Goal: Task Accomplishment & Management: Complete application form

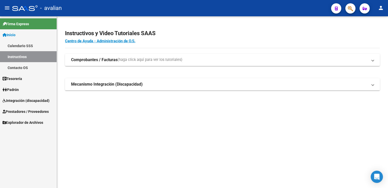
click at [22, 111] on span "Prestadores / Proveedores" at bounding box center [26, 112] width 46 height 6
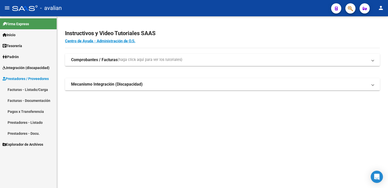
click at [29, 100] on link "Facturas - Documentación" at bounding box center [28, 100] width 57 height 11
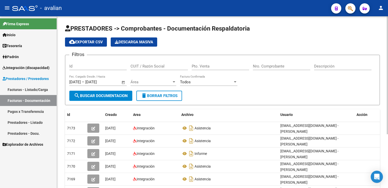
click at [86, 64] on input "Id" at bounding box center [97, 66] width 57 height 5
paste input "27352863284"
type input "27352863284"
click at [135, 83] on span "Área" at bounding box center [151, 82] width 41 height 5
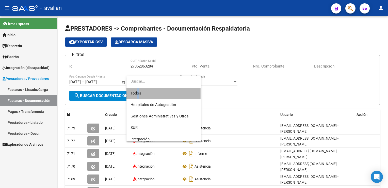
drag, startPoint x: 135, startPoint y: 83, endPoint x: 136, endPoint y: 92, distance: 9.2
click at [136, 92] on span "Todos" at bounding box center [164, 92] width 66 height 11
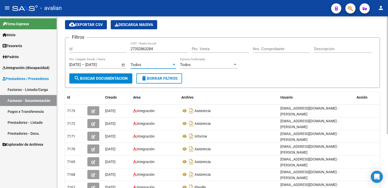
scroll to position [25, 0]
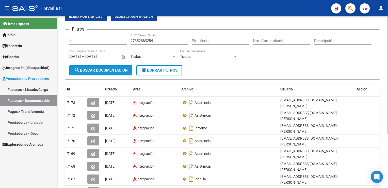
click at [113, 71] on span "search Buscar Documentacion" at bounding box center [101, 70] width 54 height 5
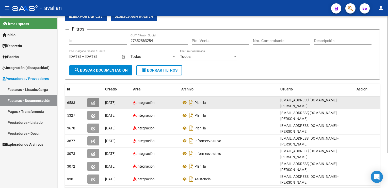
click at [96, 100] on button "button" at bounding box center [93, 102] width 12 height 9
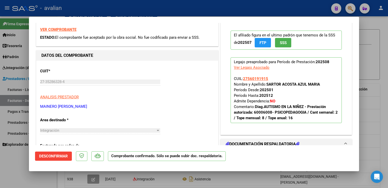
scroll to position [0, 0]
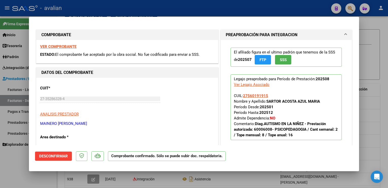
click at [114, 12] on div at bounding box center [194, 94] width 388 height 188
type input "$ 0,00"
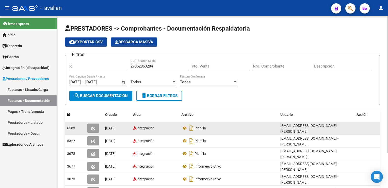
click at [94, 127] on icon "button" at bounding box center [94, 128] width 4 height 4
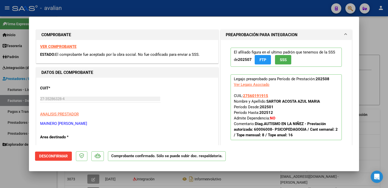
click at [69, 48] on strong "VER COMPROBANTE" at bounding box center [58, 46] width 36 height 5
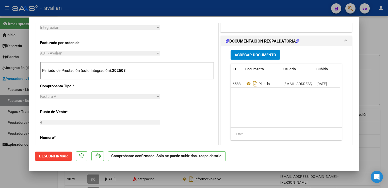
scroll to position [127, 0]
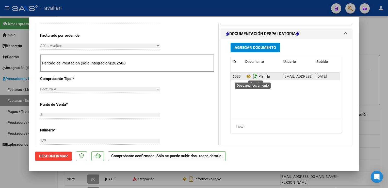
click at [253, 76] on icon "Descargar documento" at bounding box center [255, 76] width 7 height 8
click at [75, 11] on div at bounding box center [194, 94] width 388 height 188
type input "$ 0,00"
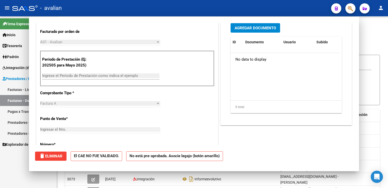
scroll to position [0, 0]
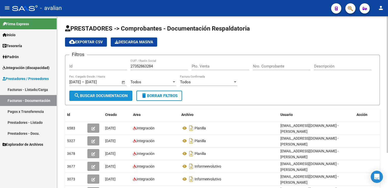
click at [121, 95] on span "search Buscar Documentacion" at bounding box center [101, 95] width 54 height 5
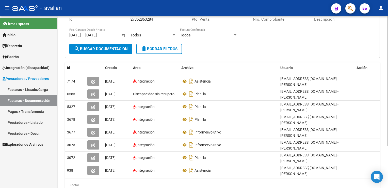
scroll to position [51, 0]
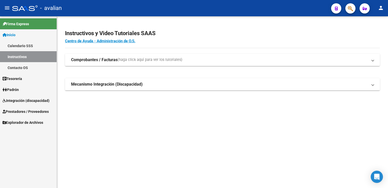
click at [242, 29] on div "menu - avalian person Firma Express Inicio Calendario SSS Instructivos Contacto…" at bounding box center [194, 94] width 388 height 188
click at [180, 34] on h2 "Instructivos y Video Tutoriales SAAS" at bounding box center [222, 33] width 315 height 10
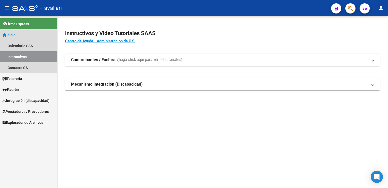
click at [24, 55] on link "Instructivos" at bounding box center [28, 56] width 57 height 11
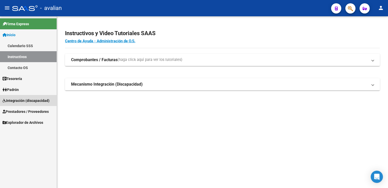
click at [16, 103] on link "Integración (discapacidad)" at bounding box center [28, 100] width 57 height 11
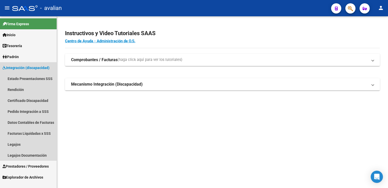
click at [28, 69] on span "Integración (discapacidad)" at bounding box center [26, 68] width 47 height 6
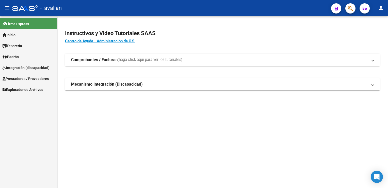
click at [38, 77] on span "Prestadores / Proveedores" at bounding box center [26, 79] width 46 height 6
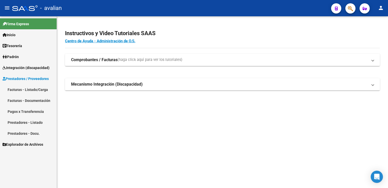
click at [24, 90] on link "Facturas - Listado/Carga" at bounding box center [28, 89] width 57 height 11
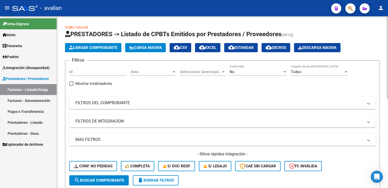
click at [94, 74] on div "Id" at bounding box center [97, 70] width 57 height 11
click at [148, 70] on span "Area" at bounding box center [151, 71] width 41 height 5
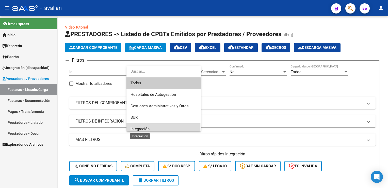
click at [139, 130] on span "Integración" at bounding box center [140, 128] width 19 height 5
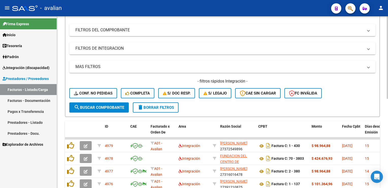
scroll to position [76, 0]
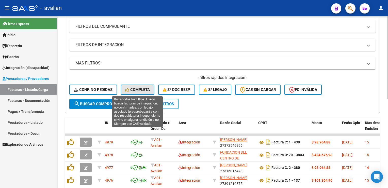
click at [139, 91] on span "Completa" at bounding box center [138, 89] width 24 height 5
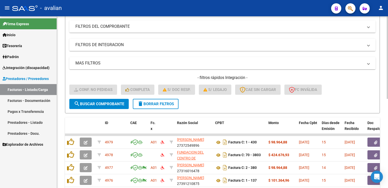
click at [114, 100] on button "search Buscar Comprobante" at bounding box center [98, 104] width 59 height 10
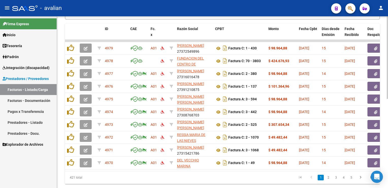
scroll to position [178, 0]
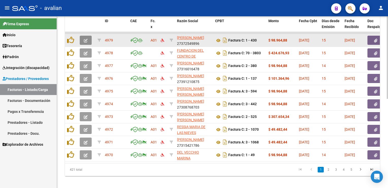
click at [86, 39] on icon "button" at bounding box center [86, 41] width 4 height 4
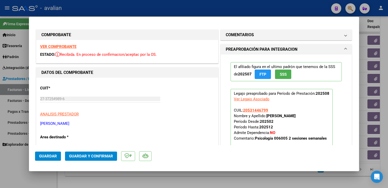
click at [64, 47] on strong "VER COMPROBANTE" at bounding box center [58, 46] width 36 height 5
click at [77, 155] on span "Guardar y Confirmar" at bounding box center [91, 156] width 44 height 5
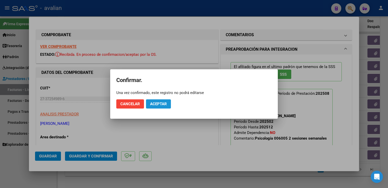
click at [161, 106] on button "Aceptar" at bounding box center [158, 103] width 25 height 9
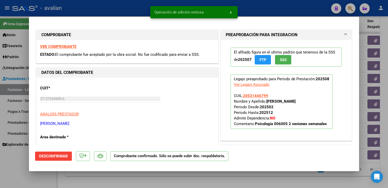
click at [127, 8] on div at bounding box center [194, 94] width 388 height 188
type input "$ 0,00"
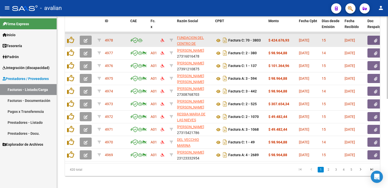
click at [88, 41] on button "button" at bounding box center [86, 40] width 12 height 9
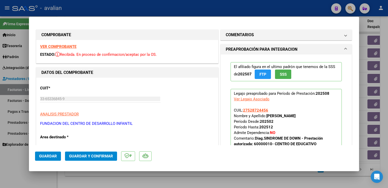
click at [63, 48] on strong "VER COMPROBANTE" at bounding box center [58, 46] width 36 height 5
click at [90, 157] on span "Guardar y Confirmar" at bounding box center [91, 156] width 44 height 5
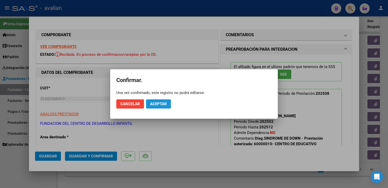
click at [155, 106] on button "Aceptar" at bounding box center [158, 103] width 25 height 9
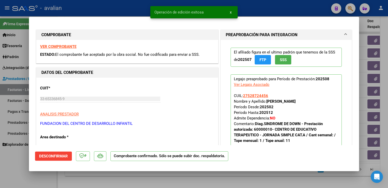
click at [110, 6] on div at bounding box center [194, 94] width 388 height 188
type input "$ 0,00"
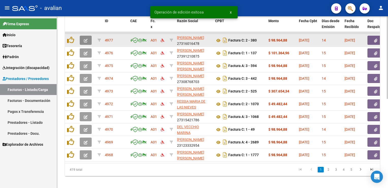
click at [87, 39] on icon "button" at bounding box center [86, 41] width 4 height 4
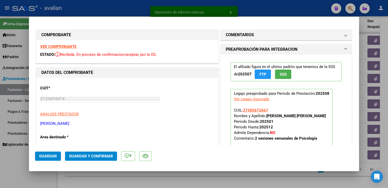
click at [69, 46] on strong "VER COMPROBANTE" at bounding box center [58, 46] width 36 height 5
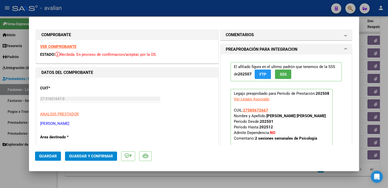
click at [94, 156] on span "Guardar y Confirmar" at bounding box center [91, 156] width 44 height 5
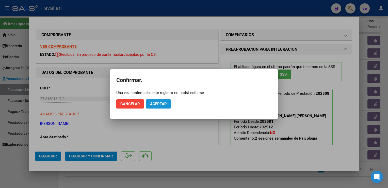
click at [158, 102] on span "Aceptar" at bounding box center [158, 103] width 17 height 5
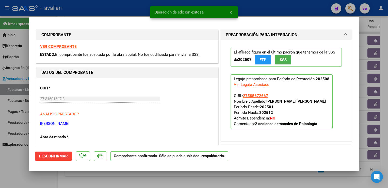
click at [115, 6] on div at bounding box center [194, 94] width 388 height 188
type input "$ 0,00"
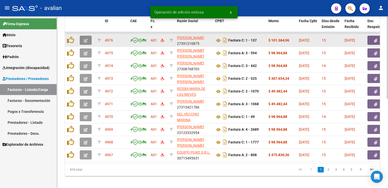
click at [88, 42] on button "button" at bounding box center [86, 40] width 12 height 9
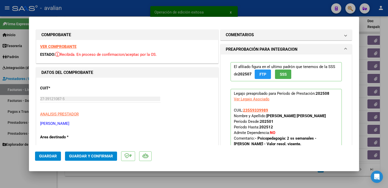
click at [71, 48] on strong "VER COMPROBANTE" at bounding box center [58, 46] width 36 height 5
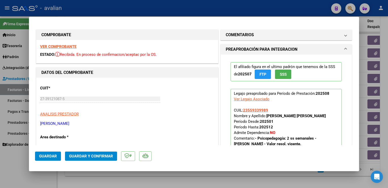
click at [101, 154] on span "Guardar y Confirmar" at bounding box center [91, 156] width 44 height 5
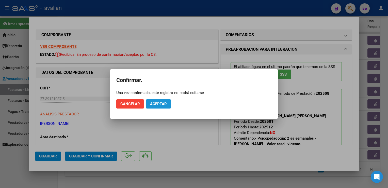
click at [160, 103] on span "Aceptar" at bounding box center [158, 103] width 17 height 5
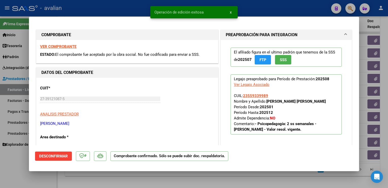
click at [108, 13] on div at bounding box center [194, 94] width 388 height 188
type input "$ 0,00"
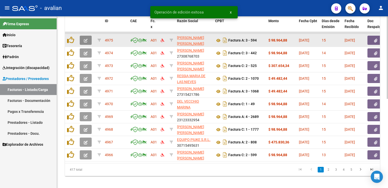
click at [87, 42] on button "button" at bounding box center [86, 40] width 12 height 9
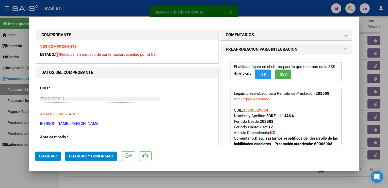
click at [69, 46] on strong "VER COMPROBANTE" at bounding box center [58, 46] width 36 height 5
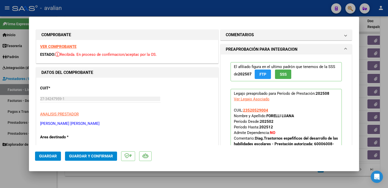
click at [92, 154] on span "Guardar y Confirmar" at bounding box center [91, 156] width 44 height 5
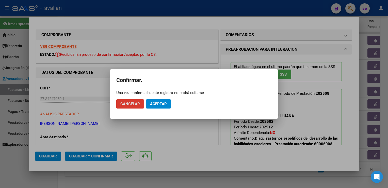
click at [151, 105] on span "Aceptar" at bounding box center [158, 103] width 17 height 5
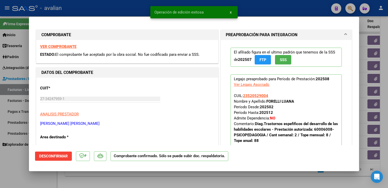
click at [115, 10] on div at bounding box center [194, 94] width 388 height 188
type input "$ 0,00"
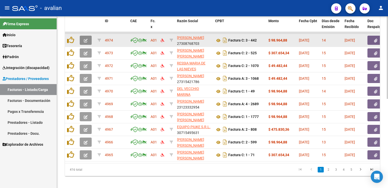
click at [87, 41] on icon "button" at bounding box center [86, 41] width 4 height 4
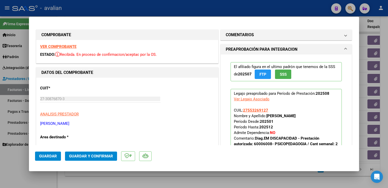
click at [60, 48] on strong "VER COMPROBANTE" at bounding box center [58, 46] width 36 height 5
click at [102, 158] on span "Guardar y Confirmar" at bounding box center [91, 156] width 44 height 5
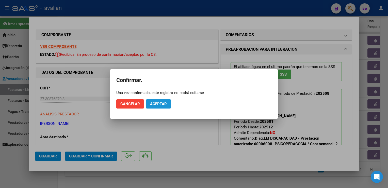
click at [164, 106] on span "Aceptar" at bounding box center [158, 103] width 17 height 5
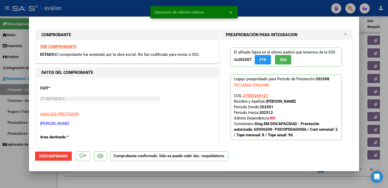
drag, startPoint x: 115, startPoint y: 8, endPoint x: 116, endPoint y: 13, distance: 5.9
click at [115, 8] on div at bounding box center [194, 94] width 388 height 188
type input "$ 0,00"
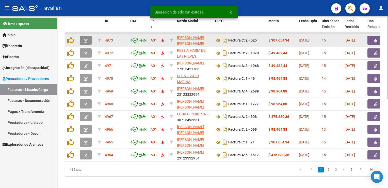
click at [88, 40] on button "button" at bounding box center [86, 40] width 12 height 9
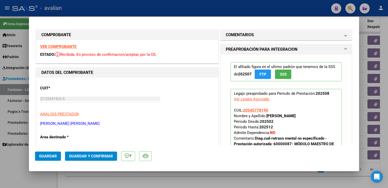
click at [71, 45] on strong "VER COMPROBANTE" at bounding box center [58, 46] width 36 height 5
click at [89, 153] on button "Guardar y Confirmar" at bounding box center [91, 155] width 52 height 9
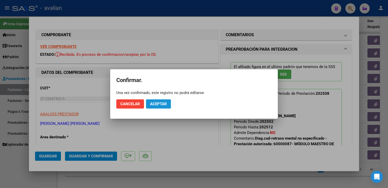
click at [147, 101] on button "Aceptar" at bounding box center [158, 103] width 25 height 9
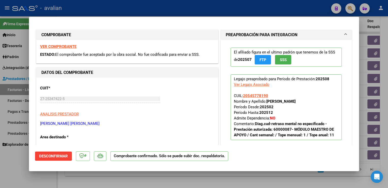
click at [116, 7] on div at bounding box center [194, 94] width 388 height 188
type input "$ 0,00"
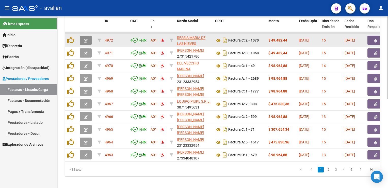
click at [87, 40] on icon "button" at bounding box center [86, 41] width 4 height 4
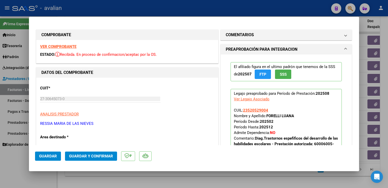
click at [70, 46] on strong "VER COMPROBANTE" at bounding box center [58, 46] width 36 height 5
click at [98, 152] on button "Guardar y Confirmar" at bounding box center [91, 155] width 52 height 9
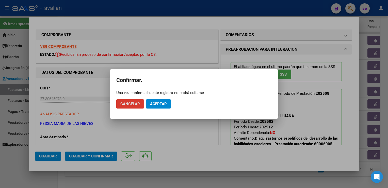
click at [152, 104] on span "Aceptar" at bounding box center [158, 103] width 17 height 5
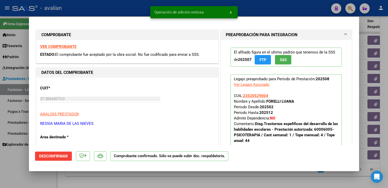
click at [101, 13] on div at bounding box center [194, 94] width 388 height 188
type input "$ 0,00"
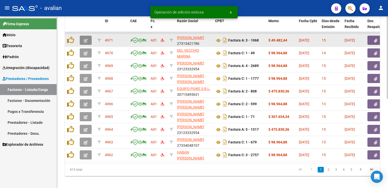
click at [85, 40] on icon "button" at bounding box center [86, 41] width 4 height 4
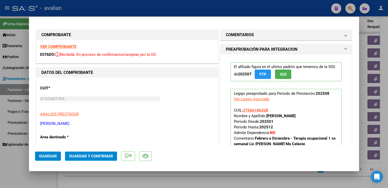
click at [63, 48] on strong "VER COMPROBANTE" at bounding box center [58, 46] width 36 height 5
click at [95, 157] on span "Guardar y Confirmar" at bounding box center [91, 156] width 44 height 5
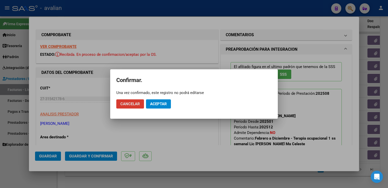
click at [156, 106] on button "Aceptar" at bounding box center [158, 103] width 25 height 9
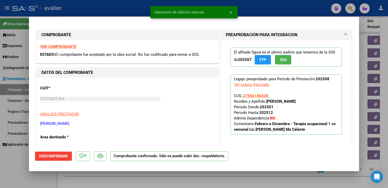
click at [142, 7] on div at bounding box center [194, 94] width 388 height 188
type input "$ 0,00"
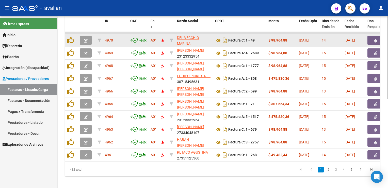
click at [87, 40] on icon "button" at bounding box center [86, 41] width 4 height 4
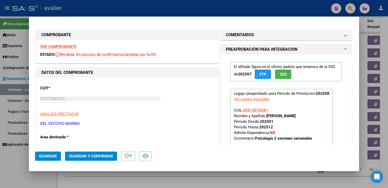
click at [72, 47] on strong "VER COMPROBANTE" at bounding box center [58, 46] width 36 height 5
click at [111, 155] on span "Guardar y Confirmar" at bounding box center [91, 156] width 44 height 5
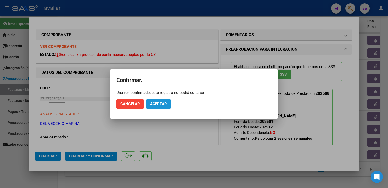
click at [151, 105] on button "Aceptar" at bounding box center [158, 103] width 25 height 9
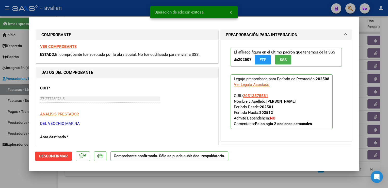
click at [97, 13] on div at bounding box center [194, 94] width 388 height 188
type input "$ 0,00"
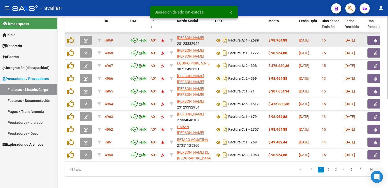
click at [86, 40] on icon "button" at bounding box center [86, 41] width 4 height 4
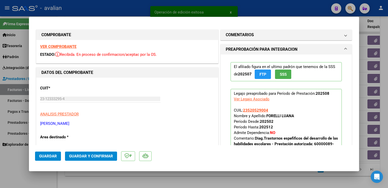
click at [70, 47] on strong "VER COMPROBANTE" at bounding box center [58, 46] width 36 height 5
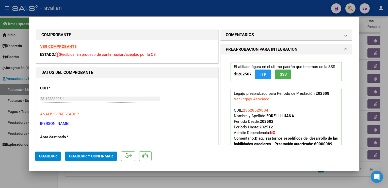
click at [102, 155] on span "Guardar y Confirmar" at bounding box center [91, 156] width 44 height 5
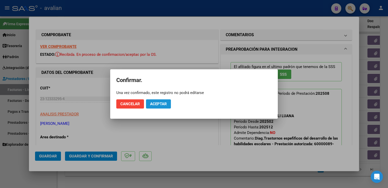
click at [153, 105] on span "Aceptar" at bounding box center [158, 103] width 17 height 5
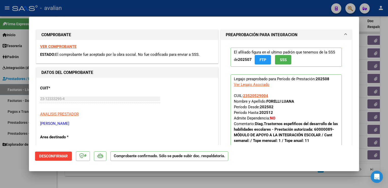
click at [149, 7] on div at bounding box center [194, 94] width 388 height 188
type input "$ 0,00"
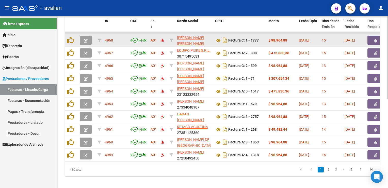
click at [87, 40] on icon "button" at bounding box center [86, 41] width 4 height 4
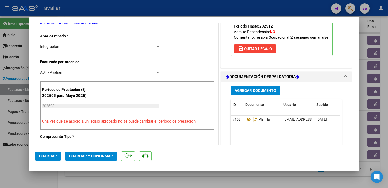
scroll to position [102, 0]
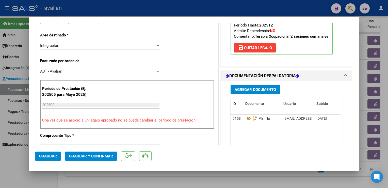
click at [48, 48] on div "Integración Seleccionar Area" at bounding box center [100, 46] width 120 height 8
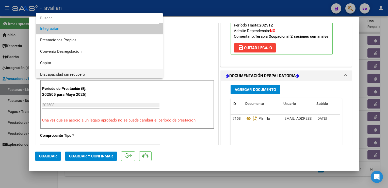
scroll to position [44, 0]
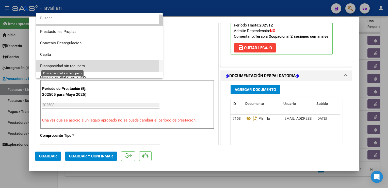
click at [77, 67] on span "Discapacidad sin recupero" at bounding box center [62, 66] width 45 height 5
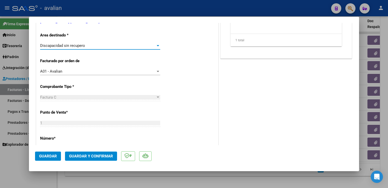
click at [49, 159] on button "Guardar" at bounding box center [48, 155] width 26 height 9
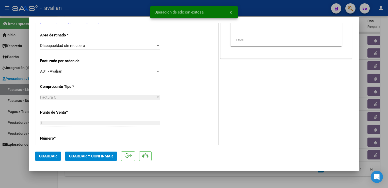
click at [97, 10] on div at bounding box center [194, 94] width 388 height 188
type input "$ 0,00"
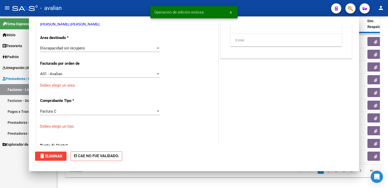
scroll to position [0, 0]
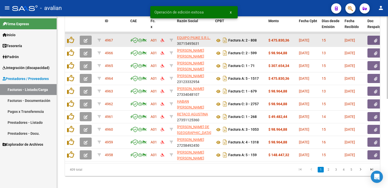
click at [80, 38] on button "button" at bounding box center [86, 40] width 12 height 9
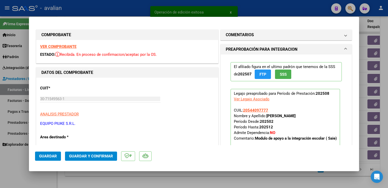
click at [73, 49] on strong "VER COMPROBANTE" at bounding box center [58, 46] width 36 height 5
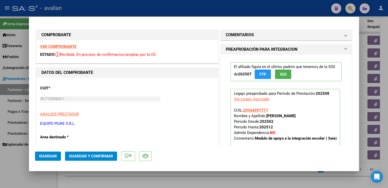
click at [99, 154] on span "Guardar y Confirmar" at bounding box center [91, 156] width 44 height 5
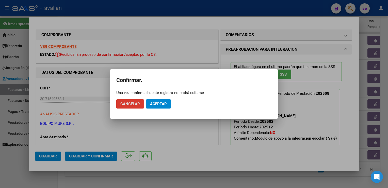
click at [154, 99] on mat-dialog-actions "Cancelar Aceptar" at bounding box center [194, 103] width 156 height 17
click at [154, 102] on span "Aceptar" at bounding box center [158, 103] width 17 height 5
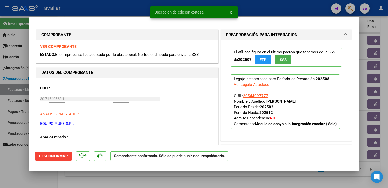
click at [99, 7] on div at bounding box center [194, 94] width 388 height 188
type input "$ 0,00"
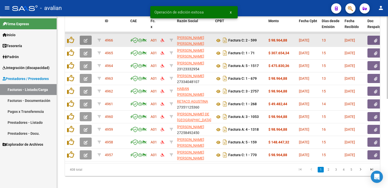
click at [87, 40] on icon "button" at bounding box center [86, 41] width 4 height 4
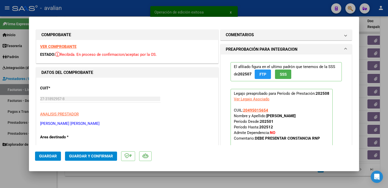
click at [68, 48] on strong "VER COMPROBANTE" at bounding box center [58, 46] width 36 height 5
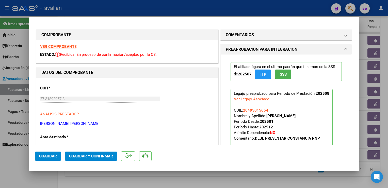
click at [96, 154] on span "Guardar y Confirmar" at bounding box center [91, 156] width 44 height 5
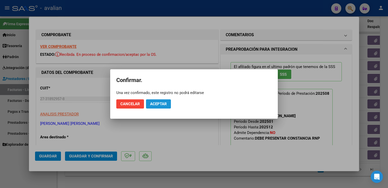
click at [154, 102] on span "Aceptar" at bounding box center [158, 103] width 17 height 5
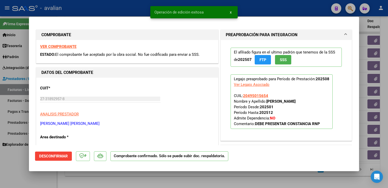
click at [91, 13] on div at bounding box center [194, 94] width 388 height 188
type input "$ 0,00"
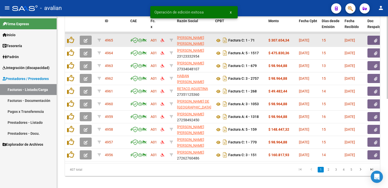
click at [88, 43] on button "button" at bounding box center [86, 40] width 12 height 9
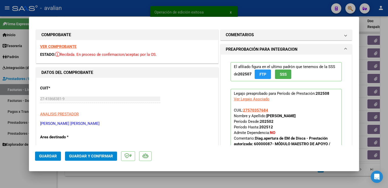
click at [64, 47] on strong "VER COMPROBANTE" at bounding box center [58, 46] width 36 height 5
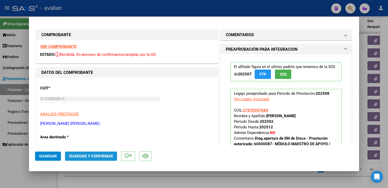
click at [88, 155] on span "Guardar y Confirmar" at bounding box center [91, 156] width 44 height 5
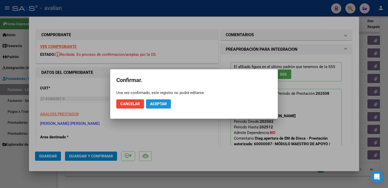
click at [164, 103] on span "Aceptar" at bounding box center [158, 103] width 17 height 5
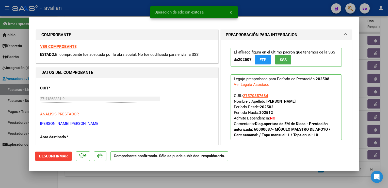
click at [137, 8] on div at bounding box center [194, 94] width 388 height 188
type input "$ 0,00"
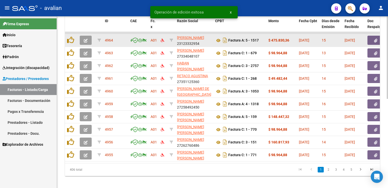
click at [85, 39] on icon "button" at bounding box center [86, 41] width 4 height 4
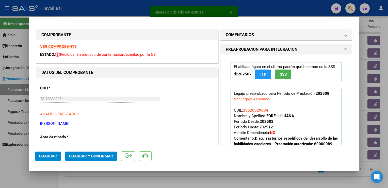
click at [62, 48] on strong "VER COMPROBANTE" at bounding box center [58, 46] width 36 height 5
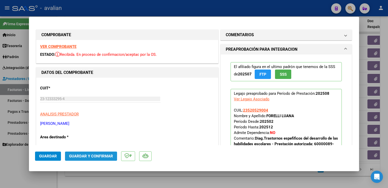
click at [94, 154] on span "Guardar y Confirmar" at bounding box center [91, 156] width 44 height 5
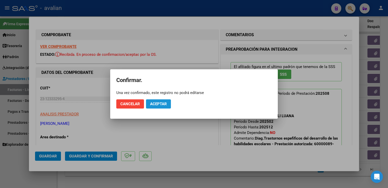
click at [147, 105] on button "Aceptar" at bounding box center [158, 103] width 25 height 9
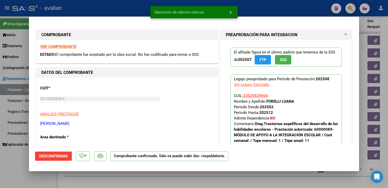
click at [111, 19] on mat-dialog-container "COMPROBANTE VER COMPROBANTE ESTADO: El comprobante fue aceptado por la obra soc…" at bounding box center [194, 94] width 330 height 154
click at [110, 15] on div at bounding box center [194, 94] width 388 height 188
type input "$ 0,00"
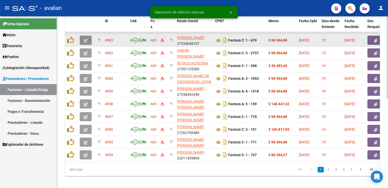
click at [90, 40] on button "button" at bounding box center [86, 40] width 12 height 9
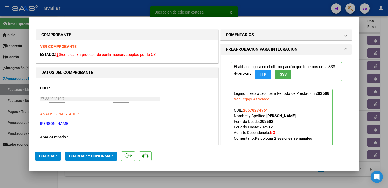
click at [72, 45] on strong "VER COMPROBANTE" at bounding box center [58, 46] width 36 height 5
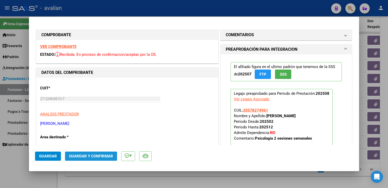
click at [83, 157] on span "Guardar y Confirmar" at bounding box center [91, 156] width 44 height 5
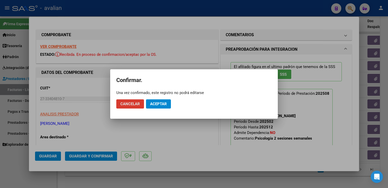
click at [159, 107] on button "Aceptar" at bounding box center [158, 103] width 25 height 9
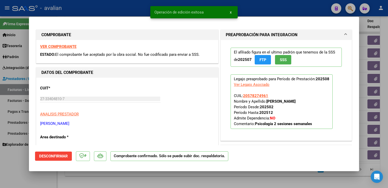
click at [102, 14] on div at bounding box center [194, 94] width 388 height 188
type input "$ 0,00"
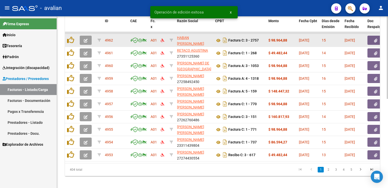
click at [87, 41] on icon "button" at bounding box center [86, 41] width 4 height 4
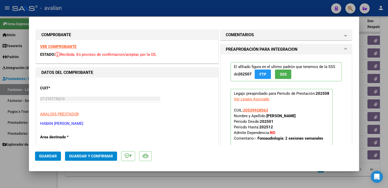
click at [65, 45] on strong "VER COMPROBANTE" at bounding box center [58, 46] width 36 height 5
click at [111, 154] on span "Guardar y Confirmar" at bounding box center [91, 156] width 44 height 5
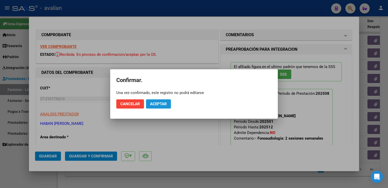
click at [158, 106] on span "Aceptar" at bounding box center [158, 103] width 17 height 5
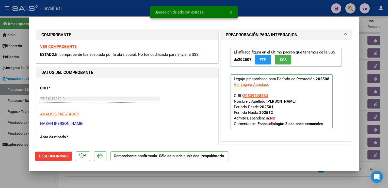
click at [121, 2] on div at bounding box center [194, 94] width 388 height 188
type input "$ 0,00"
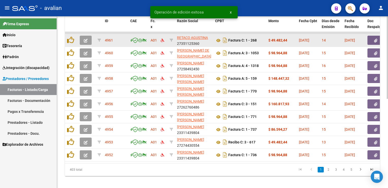
click at [88, 39] on button "button" at bounding box center [86, 40] width 12 height 9
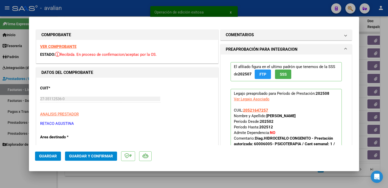
click at [65, 48] on strong "VER COMPROBANTE" at bounding box center [58, 46] width 36 height 5
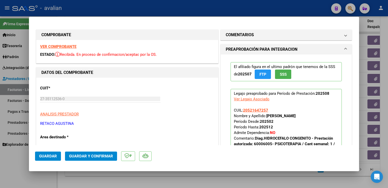
click at [106, 156] on span "Guardar y Confirmar" at bounding box center [91, 156] width 44 height 5
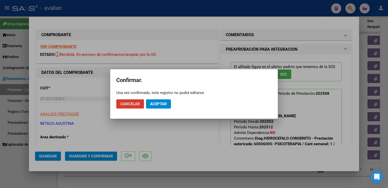
drag, startPoint x: 167, startPoint y: 101, endPoint x: 127, endPoint y: 60, distance: 57.3
click at [166, 101] on span "Aceptar" at bounding box center [158, 103] width 17 height 5
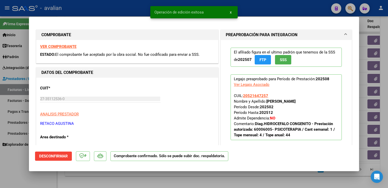
click at [111, 12] on div at bounding box center [194, 94] width 388 height 188
type input "$ 0,00"
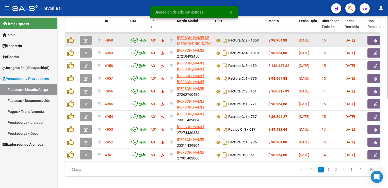
click at [86, 37] on button "button" at bounding box center [86, 40] width 12 height 9
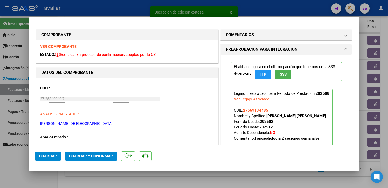
click at [75, 47] on strong "VER COMPROBANTE" at bounding box center [58, 46] width 36 height 5
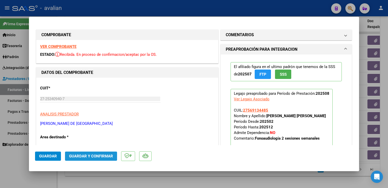
click at [109, 158] on button "Guardar y Confirmar" at bounding box center [91, 155] width 52 height 9
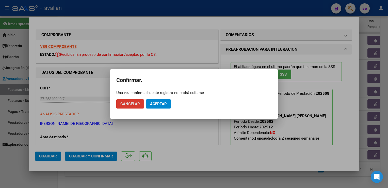
click at [161, 104] on span "Aceptar" at bounding box center [158, 103] width 17 height 5
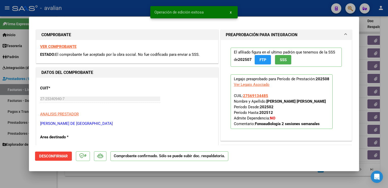
click at [103, 7] on div at bounding box center [194, 94] width 388 height 188
type input "$ 0,00"
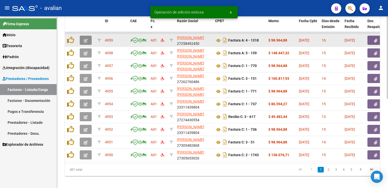
click at [87, 42] on span "button" at bounding box center [86, 40] width 4 height 5
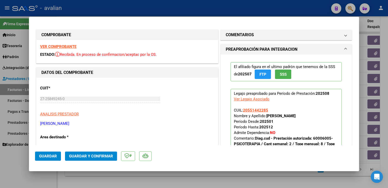
click at [70, 45] on strong "VER COMPROBANTE" at bounding box center [58, 46] width 36 height 5
click at [90, 156] on span "Guardar y Confirmar" at bounding box center [91, 156] width 44 height 5
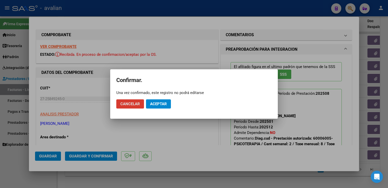
drag, startPoint x: 155, startPoint y: 104, endPoint x: 151, endPoint y: 97, distance: 8.5
click at [155, 104] on span "Aceptar" at bounding box center [158, 103] width 17 height 5
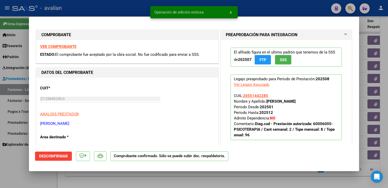
click at [112, 15] on div at bounding box center [194, 94] width 388 height 188
type input "$ 0,00"
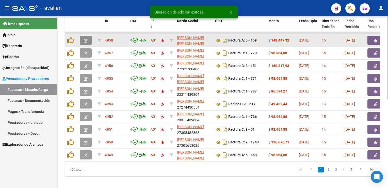
click at [85, 39] on icon "button" at bounding box center [86, 41] width 4 height 4
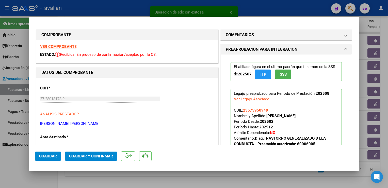
click at [67, 45] on strong "VER COMPROBANTE" at bounding box center [58, 46] width 36 height 5
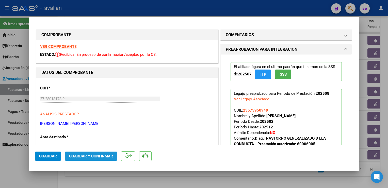
click at [108, 156] on span "Guardar y Confirmar" at bounding box center [91, 156] width 44 height 5
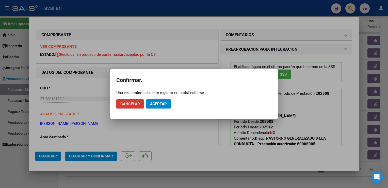
click at [157, 110] on mat-dialog-actions "Cancelar Aceptar" at bounding box center [194, 103] width 156 height 17
click at [158, 104] on span "Aceptar" at bounding box center [158, 103] width 17 height 5
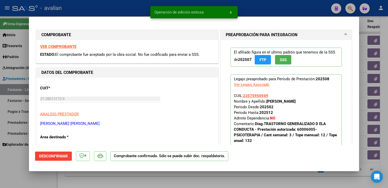
click at [119, 16] on div at bounding box center [194, 94] width 388 height 188
type input "$ 0,00"
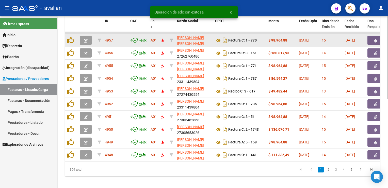
click at [86, 41] on icon "button" at bounding box center [86, 41] width 4 height 4
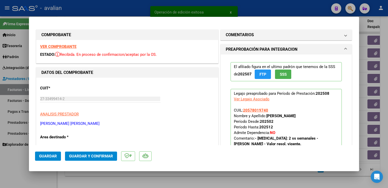
click at [61, 49] on strong "VER COMPROBANTE" at bounding box center [58, 46] width 36 height 5
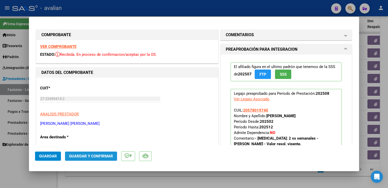
click at [106, 154] on span "Guardar y Confirmar" at bounding box center [91, 156] width 44 height 5
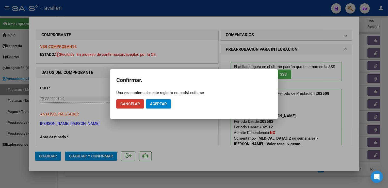
click at [162, 102] on span "Aceptar" at bounding box center [158, 103] width 17 height 5
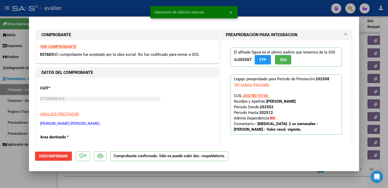
click at [139, 11] on div at bounding box center [194, 94] width 388 height 188
type input "$ 0,00"
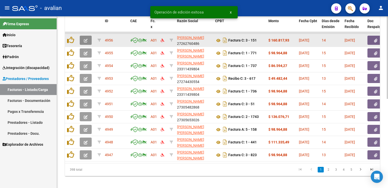
click at [88, 39] on button "button" at bounding box center [86, 40] width 12 height 9
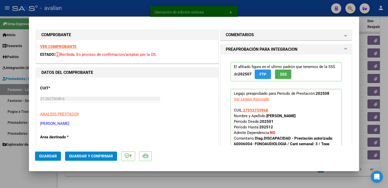
click at [56, 47] on strong "VER COMPROBANTE" at bounding box center [58, 46] width 36 height 5
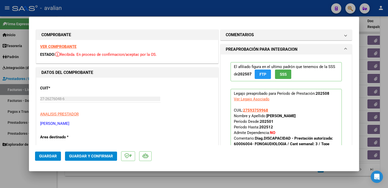
click at [98, 156] on span "Guardar y Confirmar" at bounding box center [91, 156] width 44 height 5
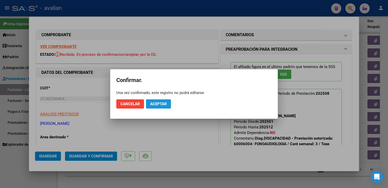
click at [160, 107] on button "Aceptar" at bounding box center [158, 103] width 25 height 9
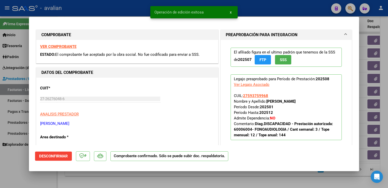
click at [107, 16] on div at bounding box center [194, 94] width 388 height 188
type input "$ 0,00"
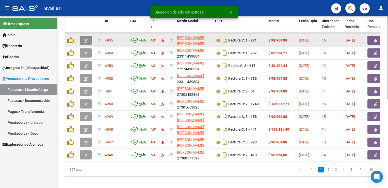
click at [89, 39] on button "button" at bounding box center [86, 40] width 12 height 9
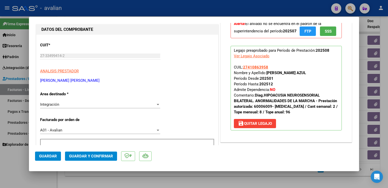
scroll to position [51, 0]
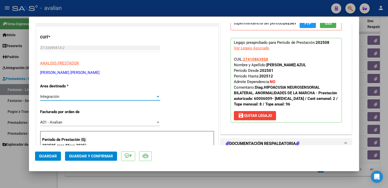
click at [91, 98] on div "Integración" at bounding box center [98, 96] width 116 height 5
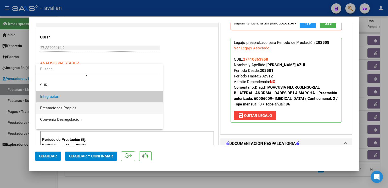
scroll to position [44, 0]
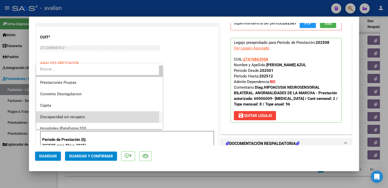
click at [92, 117] on span "Discapacidad sin recupero" at bounding box center [99, 116] width 119 height 11
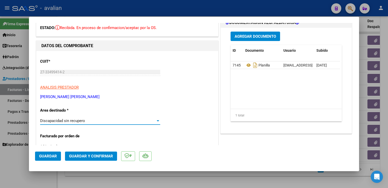
scroll to position [0, 0]
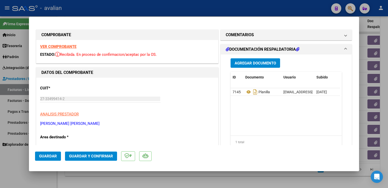
click at [47, 155] on span "Guardar" at bounding box center [48, 156] width 18 height 5
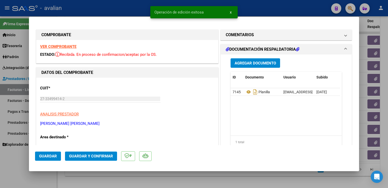
click at [118, 9] on div at bounding box center [194, 94] width 388 height 188
type input "$ 0,00"
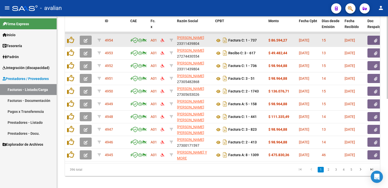
click at [89, 40] on button "button" at bounding box center [86, 40] width 12 height 9
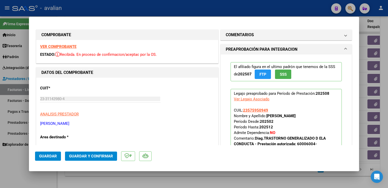
click at [59, 48] on strong "VER COMPROBANTE" at bounding box center [58, 46] width 36 height 5
click at [99, 156] on span "Guardar y Confirmar" at bounding box center [91, 156] width 44 height 5
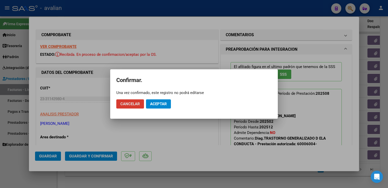
click at [160, 104] on span "Aceptar" at bounding box center [158, 103] width 17 height 5
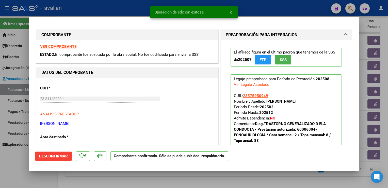
click at [116, 10] on div at bounding box center [194, 94] width 388 height 188
type input "$ 0,00"
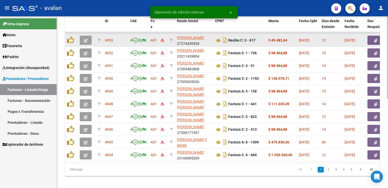
click at [89, 40] on button "button" at bounding box center [86, 40] width 12 height 9
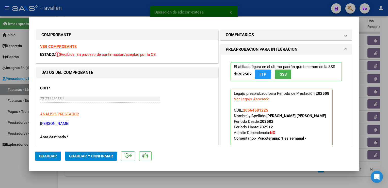
click at [74, 48] on strong "VER COMPROBANTE" at bounding box center [58, 46] width 36 height 5
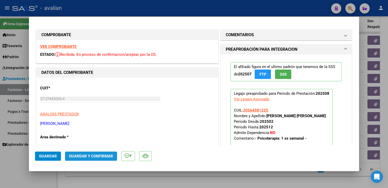
click at [96, 160] on button "Guardar y Confirmar" at bounding box center [91, 155] width 52 height 9
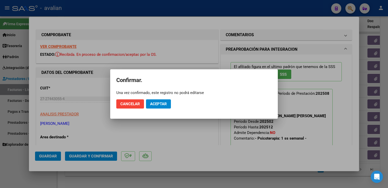
click at [159, 99] on mat-dialog-actions "Cancelar Aceptar" at bounding box center [194, 103] width 156 height 17
click at [155, 104] on span "Aceptar" at bounding box center [158, 103] width 17 height 5
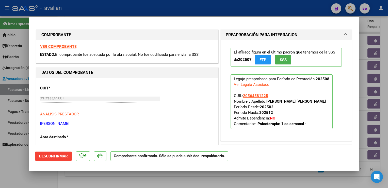
click at [163, 15] on div at bounding box center [194, 94] width 388 height 188
type input "$ 0,00"
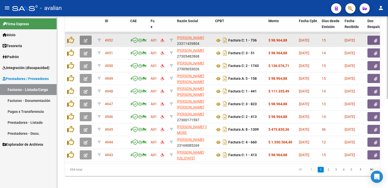
click at [83, 42] on button "button" at bounding box center [86, 40] width 12 height 9
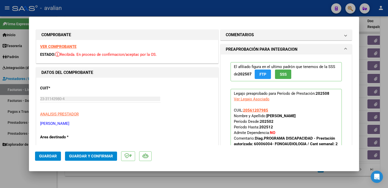
click at [69, 49] on div "VER COMPROBANTE ESTADO: Recibida. En proceso de confirmacion/aceptac por la OS." at bounding box center [127, 51] width 182 height 23
click at [68, 48] on strong "VER COMPROBANTE" at bounding box center [58, 46] width 36 height 5
click at [95, 152] on button "Guardar y Confirmar" at bounding box center [91, 155] width 52 height 9
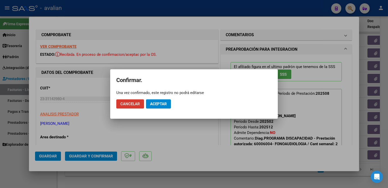
click at [162, 103] on span "Aceptar" at bounding box center [158, 103] width 17 height 5
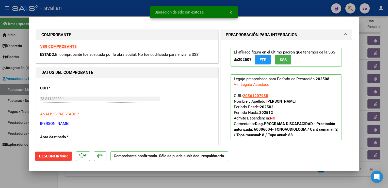
click at [94, 9] on div at bounding box center [194, 94] width 388 height 188
type input "$ 0,00"
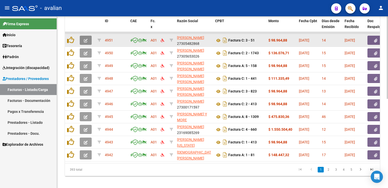
click at [87, 40] on icon "button" at bounding box center [86, 41] width 4 height 4
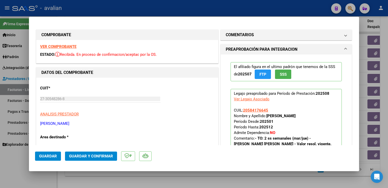
click at [72, 47] on strong "VER COMPROBANTE" at bounding box center [58, 46] width 36 height 5
click at [92, 153] on button "Guardar y Confirmar" at bounding box center [91, 155] width 52 height 9
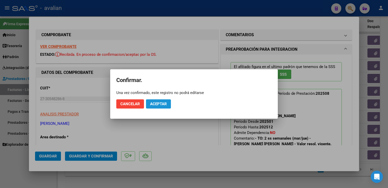
click at [158, 102] on span "Aceptar" at bounding box center [158, 103] width 17 height 5
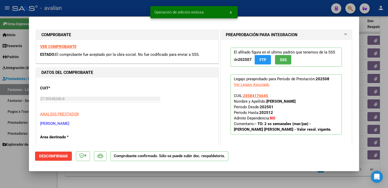
click at [122, 14] on div at bounding box center [194, 94] width 388 height 188
type input "$ 0,00"
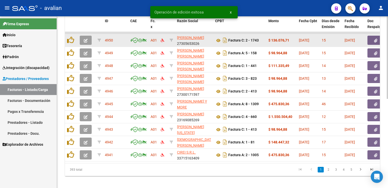
click at [88, 41] on button "button" at bounding box center [86, 40] width 12 height 9
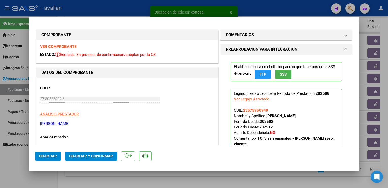
click at [73, 47] on strong "VER COMPROBANTE" at bounding box center [58, 46] width 36 height 5
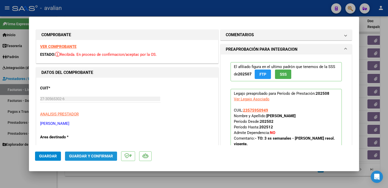
click at [96, 155] on span "Guardar y Confirmar" at bounding box center [91, 156] width 44 height 5
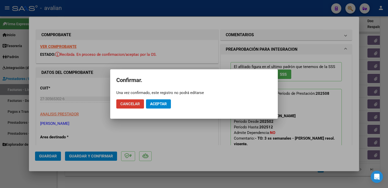
click at [153, 101] on button "Aceptar" at bounding box center [158, 103] width 25 height 9
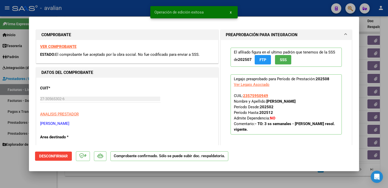
click at [112, 11] on div at bounding box center [194, 94] width 388 height 188
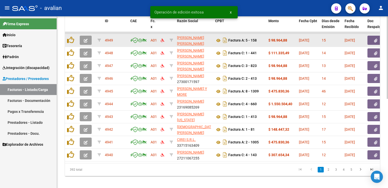
click at [85, 39] on icon "button" at bounding box center [86, 41] width 4 height 4
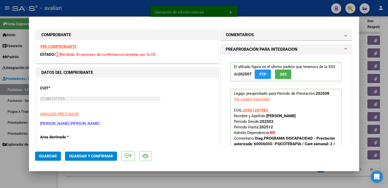
click at [69, 46] on strong "VER COMPROBANTE" at bounding box center [58, 46] width 36 height 5
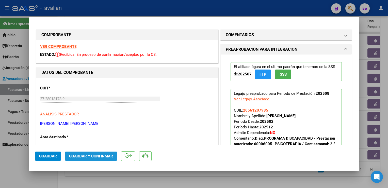
click at [97, 156] on span "Guardar y Confirmar" at bounding box center [91, 156] width 44 height 5
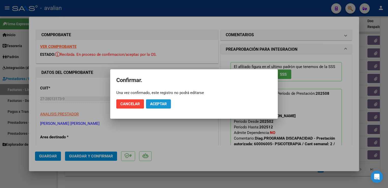
click at [156, 104] on span "Aceptar" at bounding box center [158, 103] width 17 height 5
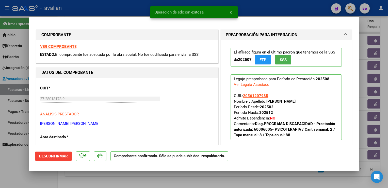
click at [98, 13] on div at bounding box center [194, 94] width 388 height 188
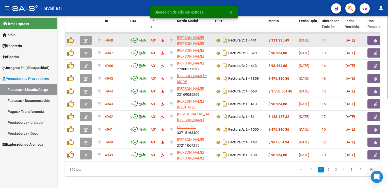
click at [86, 40] on icon "button" at bounding box center [86, 41] width 4 height 4
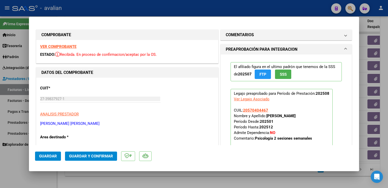
click at [61, 49] on strong "VER COMPROBANTE" at bounding box center [58, 46] width 36 height 5
click at [102, 161] on mat-dialog-actions "Guardar Guardar y Confirmar" at bounding box center [194, 155] width 318 height 20
click at [101, 156] on span "Guardar y Confirmar" at bounding box center [91, 156] width 44 height 5
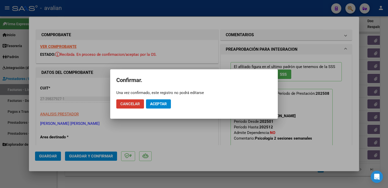
click at [162, 103] on span "Aceptar" at bounding box center [158, 103] width 17 height 5
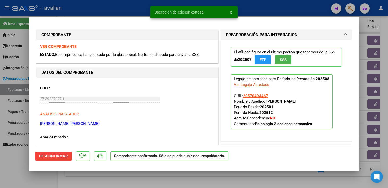
click at [125, 12] on div at bounding box center [194, 94] width 388 height 188
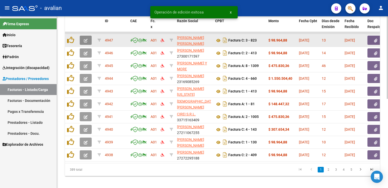
click at [89, 40] on button "button" at bounding box center [86, 40] width 12 height 9
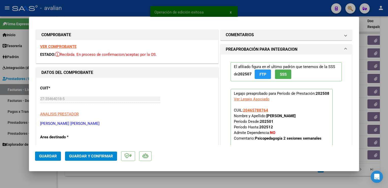
click at [64, 47] on strong "VER COMPROBANTE" at bounding box center [58, 46] width 36 height 5
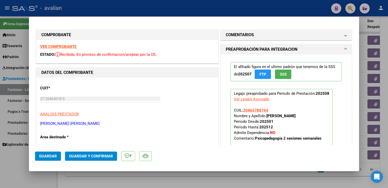
click at [90, 158] on span "Guardar y Confirmar" at bounding box center [91, 156] width 44 height 5
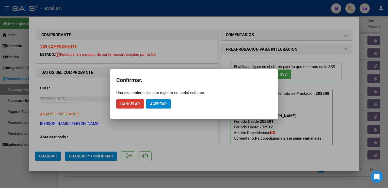
click at [158, 107] on button "Aceptar" at bounding box center [158, 103] width 25 height 9
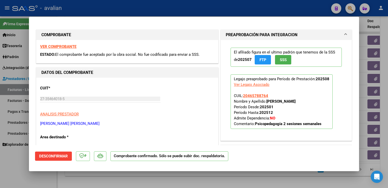
click at [58, 45] on strong "VER COMPROBANTE" at bounding box center [58, 46] width 36 height 5
click at [118, 7] on div at bounding box center [194, 94] width 388 height 188
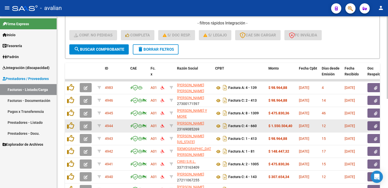
scroll to position [127, 0]
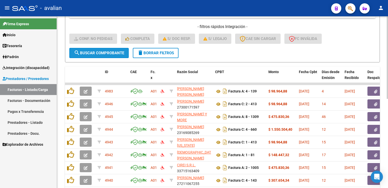
click at [111, 54] on span "search Buscar Comprobante" at bounding box center [99, 53] width 50 height 5
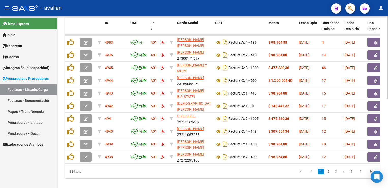
scroll to position [185, 0]
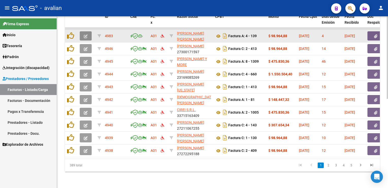
click at [84, 36] on button "button" at bounding box center [86, 35] width 12 height 9
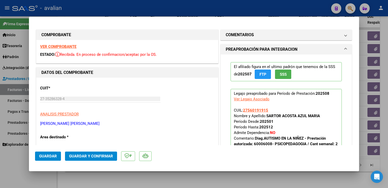
click at [62, 49] on strong "VER COMPROBANTE" at bounding box center [58, 46] width 36 height 5
click at [97, 154] on span "Guardar y Confirmar" at bounding box center [91, 156] width 44 height 5
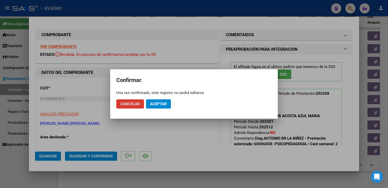
click at [159, 102] on span "Aceptar" at bounding box center [158, 103] width 17 height 5
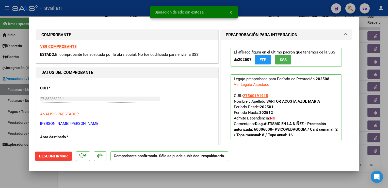
click at [115, 15] on div at bounding box center [194, 94] width 388 height 188
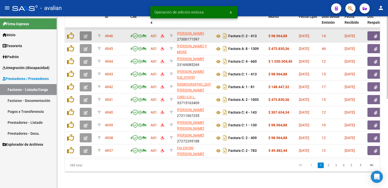
click at [84, 34] on icon "button" at bounding box center [86, 36] width 4 height 4
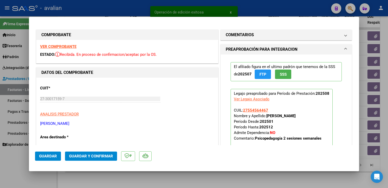
click at [44, 48] on strong "VER COMPROBANTE" at bounding box center [58, 46] width 36 height 5
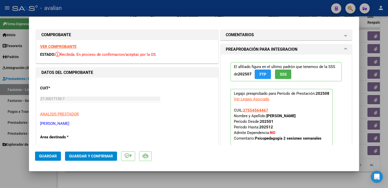
click at [104, 155] on span "Guardar y Confirmar" at bounding box center [91, 156] width 44 height 5
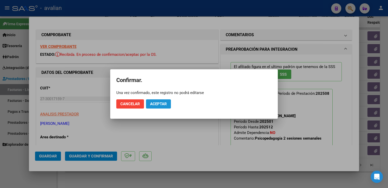
drag, startPoint x: 160, startPoint y: 103, endPoint x: 139, endPoint y: 45, distance: 61.7
click at [160, 103] on span "Aceptar" at bounding box center [158, 103] width 17 height 5
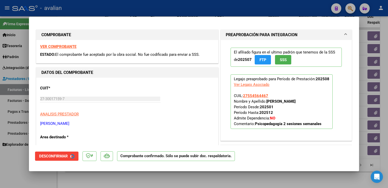
click at [121, 8] on div at bounding box center [194, 94] width 388 height 188
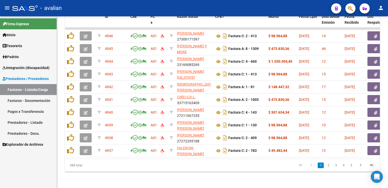
click at [107, 11] on div "- avalian" at bounding box center [169, 8] width 315 height 11
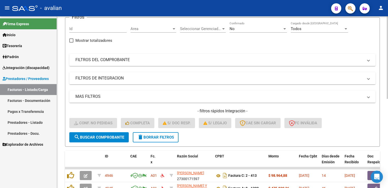
scroll to position [0, 0]
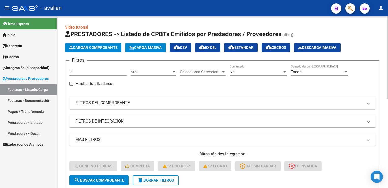
click at [156, 179] on span "delete Borrar Filtros" at bounding box center [156, 180] width 37 height 5
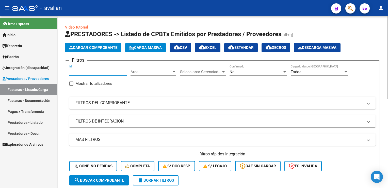
click at [96, 72] on input "Id" at bounding box center [97, 71] width 57 height 5
click at [149, 72] on span "Area" at bounding box center [151, 71] width 41 height 5
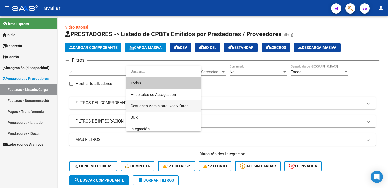
scroll to position [25, 0]
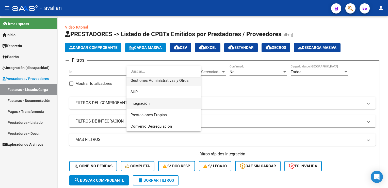
click at [148, 102] on span "Integración" at bounding box center [140, 103] width 19 height 5
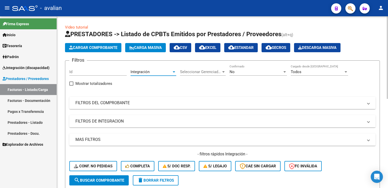
scroll to position [51, 0]
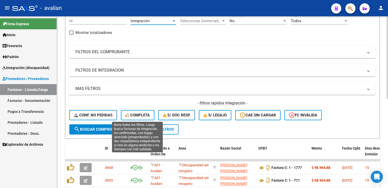
click at [137, 114] on span "Completa" at bounding box center [138, 115] width 24 height 5
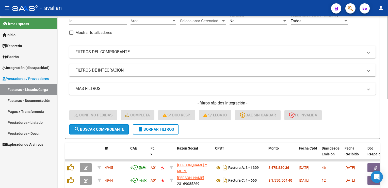
click at [114, 125] on button "search Buscar Comprobante" at bounding box center [98, 129] width 59 height 10
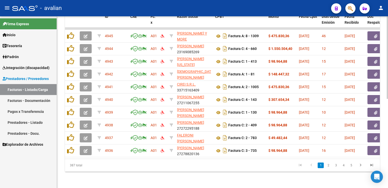
scroll to position [185, 0]
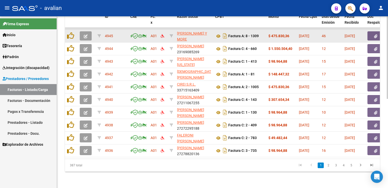
click at [90, 32] on button "button" at bounding box center [86, 35] width 12 height 9
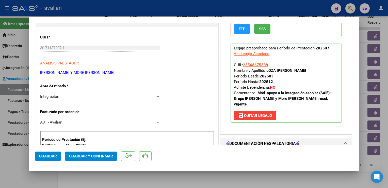
scroll to position [76, 0]
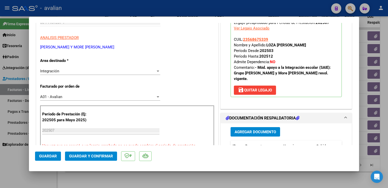
click at [61, 72] on div "Integración" at bounding box center [98, 71] width 116 height 5
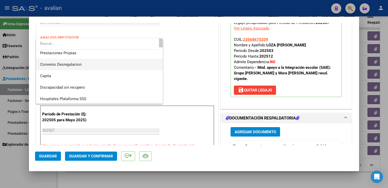
scroll to position [49, 0]
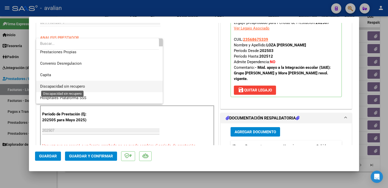
click at [72, 86] on span "Discapacidad sin recupero" at bounding box center [62, 86] width 45 height 5
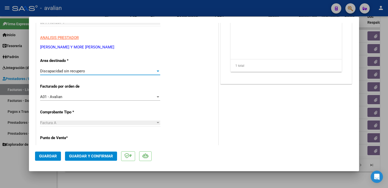
click at [47, 153] on button "Guardar" at bounding box center [48, 155] width 26 height 9
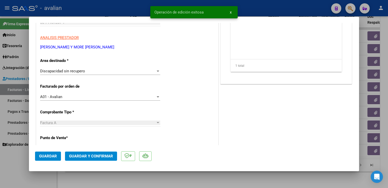
click at [95, 9] on div at bounding box center [194, 94] width 388 height 188
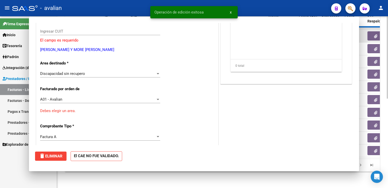
scroll to position [85, 0]
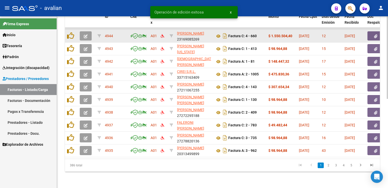
click at [86, 36] on button "button" at bounding box center [86, 35] width 12 height 9
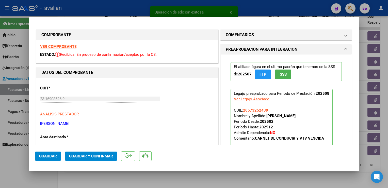
click at [62, 48] on strong "VER COMPROBANTE" at bounding box center [58, 46] width 36 height 5
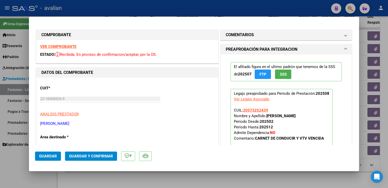
click at [102, 148] on mat-dialog-actions "Guardar Guardar y Confirmar" at bounding box center [194, 155] width 318 height 20
click at [95, 154] on span "Guardar y Confirmar" at bounding box center [91, 156] width 44 height 5
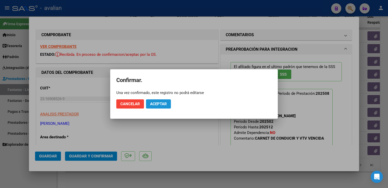
click at [159, 105] on span "Aceptar" at bounding box center [158, 103] width 17 height 5
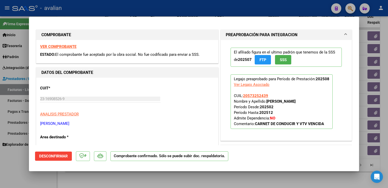
click at [102, 10] on div at bounding box center [194, 94] width 388 height 188
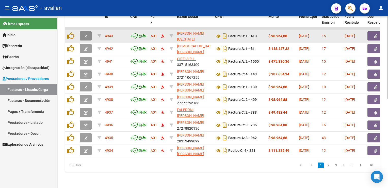
click at [87, 34] on icon "button" at bounding box center [86, 36] width 4 height 4
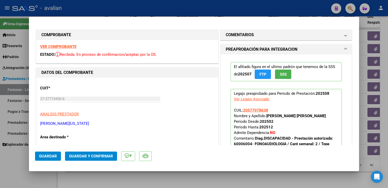
click at [70, 47] on strong "VER COMPROBANTE" at bounding box center [58, 46] width 36 height 5
click at [89, 152] on button "Guardar y Confirmar" at bounding box center [91, 155] width 52 height 9
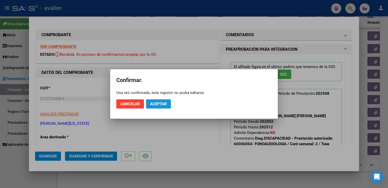
click at [149, 105] on button "Aceptar" at bounding box center [158, 103] width 25 height 9
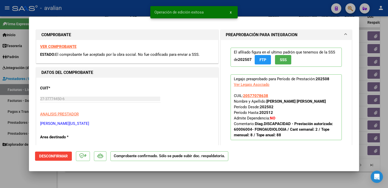
click at [97, 1] on div at bounding box center [194, 94] width 388 height 188
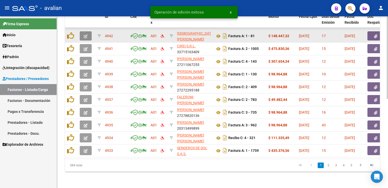
click at [86, 34] on icon "button" at bounding box center [86, 36] width 4 height 4
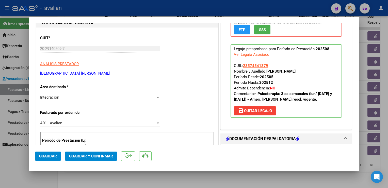
scroll to position [51, 0]
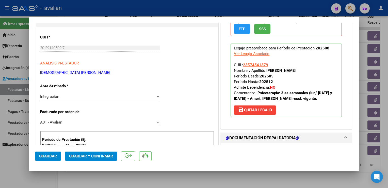
click at [62, 94] on div "Integración Seleccionar Area" at bounding box center [100, 97] width 120 height 8
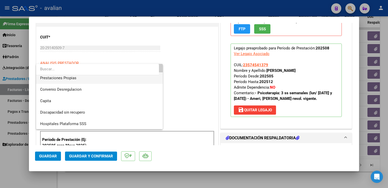
scroll to position [49, 0]
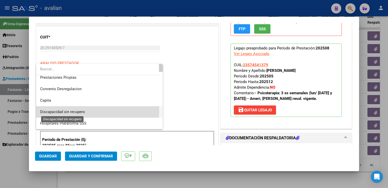
click at [61, 110] on span "Discapacidad sin recupero" at bounding box center [62, 111] width 45 height 5
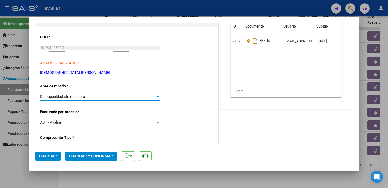
click at [52, 159] on button "Guardar" at bounding box center [48, 155] width 26 height 9
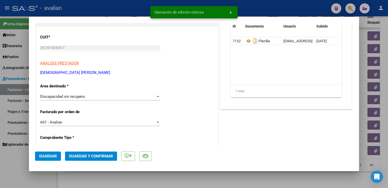
click at [73, 7] on div at bounding box center [194, 94] width 388 height 188
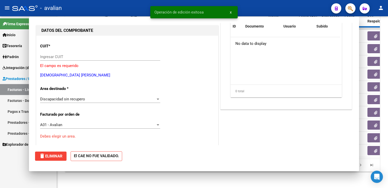
scroll to position [0, 0]
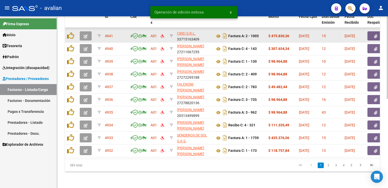
click at [86, 34] on icon "button" at bounding box center [86, 36] width 4 height 4
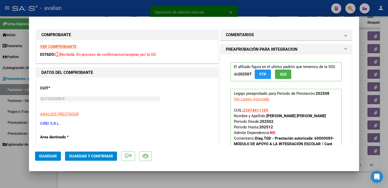
click at [72, 47] on strong "VER COMPROBANTE" at bounding box center [58, 46] width 36 height 5
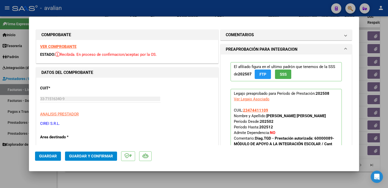
click at [76, 157] on span "Guardar y Confirmar" at bounding box center [91, 156] width 44 height 5
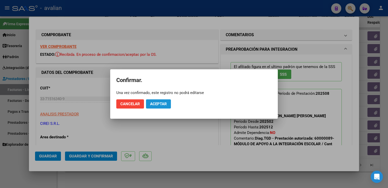
click at [158, 107] on button "Aceptar" at bounding box center [158, 103] width 25 height 9
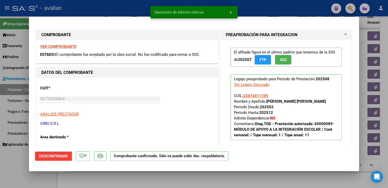
click at [110, 10] on div at bounding box center [194, 94] width 388 height 188
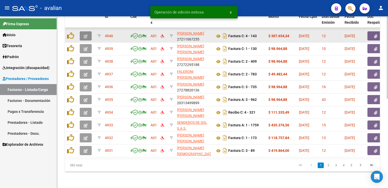
click at [88, 34] on button "button" at bounding box center [86, 35] width 12 height 9
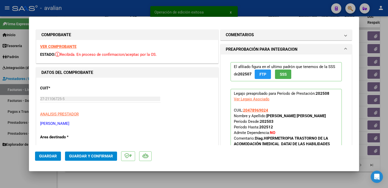
click at [72, 48] on strong "VER COMPROBANTE" at bounding box center [58, 46] width 36 height 5
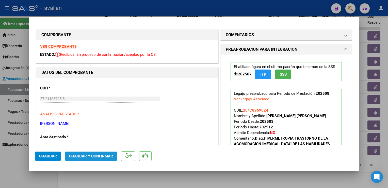
click at [114, 156] on button "Guardar y Confirmar" at bounding box center [91, 155] width 52 height 9
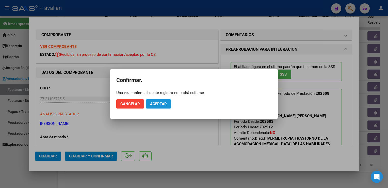
click at [156, 103] on span "Aceptar" at bounding box center [158, 103] width 17 height 5
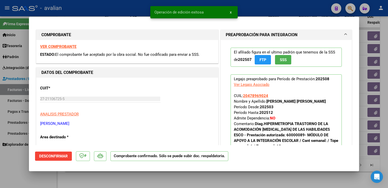
click at [104, 7] on div at bounding box center [194, 94] width 388 height 188
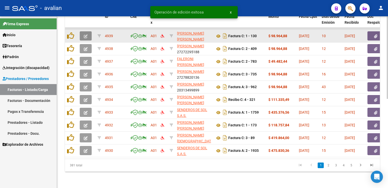
click at [88, 34] on button "button" at bounding box center [86, 35] width 12 height 9
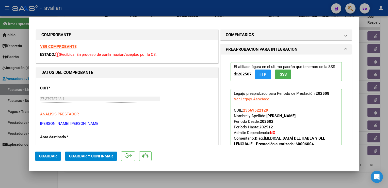
click at [54, 47] on strong "VER COMPROBANTE" at bounding box center [58, 46] width 36 height 5
click at [107, 151] on button "Guardar y Confirmar" at bounding box center [91, 155] width 52 height 9
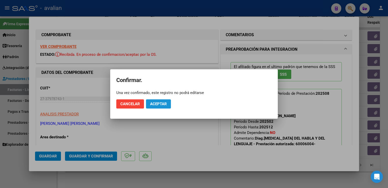
click at [158, 102] on span "Aceptar" at bounding box center [158, 103] width 17 height 5
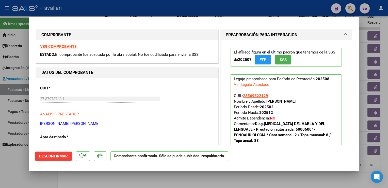
click at [107, 7] on div at bounding box center [194, 94] width 388 height 188
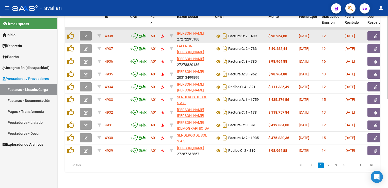
click at [84, 35] on button "button" at bounding box center [86, 35] width 12 height 9
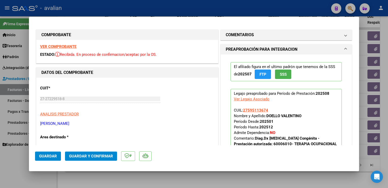
click at [65, 48] on strong "VER COMPROBANTE" at bounding box center [58, 46] width 36 height 5
click at [107, 151] on mat-dialog-actions "Guardar Guardar y Confirmar" at bounding box center [194, 155] width 318 height 20
click at [105, 154] on span "Guardar y Confirmar" at bounding box center [91, 156] width 44 height 5
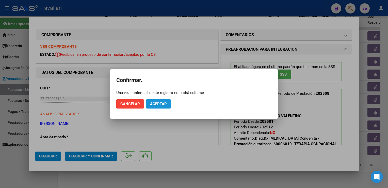
click at [160, 104] on span "Aceptar" at bounding box center [158, 103] width 17 height 5
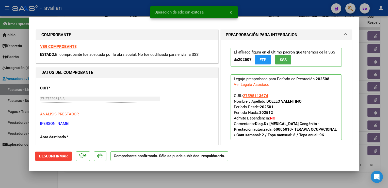
click at [125, 8] on div at bounding box center [194, 94] width 388 height 188
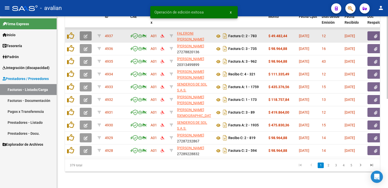
click at [86, 34] on icon "button" at bounding box center [86, 36] width 4 height 4
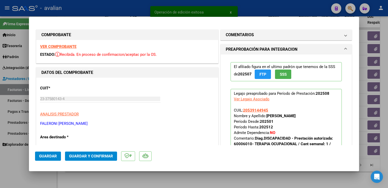
click at [71, 48] on strong "VER COMPROBANTE" at bounding box center [58, 46] width 36 height 5
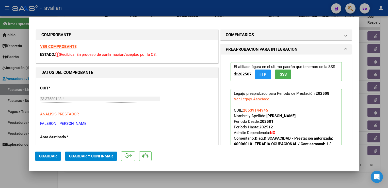
click at [74, 157] on span "Guardar y Confirmar" at bounding box center [91, 156] width 44 height 5
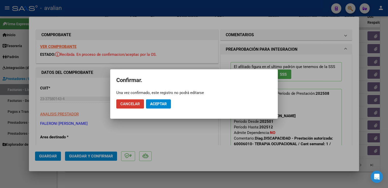
click at [158, 105] on span "Aceptar" at bounding box center [158, 103] width 17 height 5
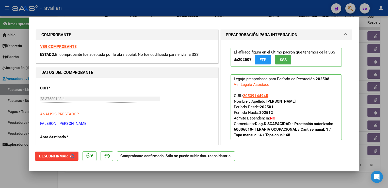
click at [104, 4] on div at bounding box center [194, 94] width 388 height 188
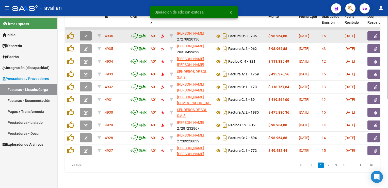
click at [88, 34] on button "button" at bounding box center [86, 35] width 12 height 9
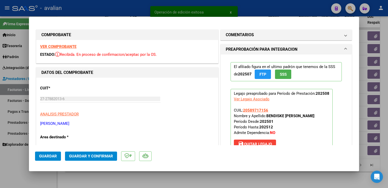
click at [71, 48] on strong "VER COMPROBANTE" at bounding box center [58, 46] width 36 height 5
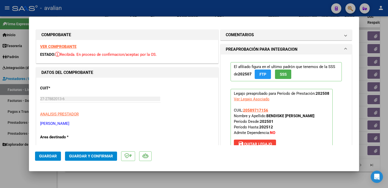
click at [88, 156] on span "Guardar y Confirmar" at bounding box center [91, 156] width 44 height 5
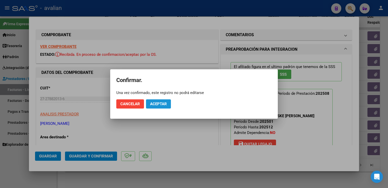
click at [153, 104] on span "Aceptar" at bounding box center [158, 103] width 17 height 5
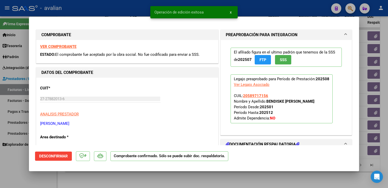
click at [107, 9] on div at bounding box center [194, 94] width 388 height 188
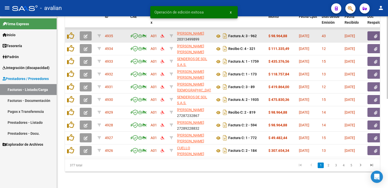
click at [89, 33] on button "button" at bounding box center [86, 35] width 12 height 9
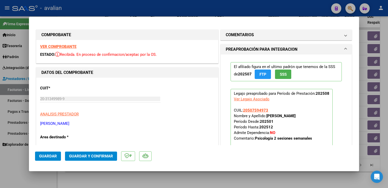
click at [71, 46] on strong "VER COMPROBANTE" at bounding box center [58, 46] width 36 height 5
click at [72, 47] on strong "VER COMPROBANTE" at bounding box center [58, 46] width 36 height 5
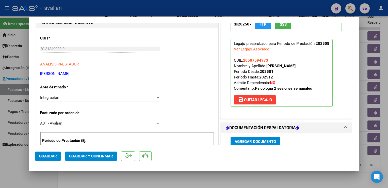
scroll to position [51, 0]
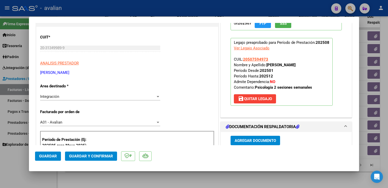
click at [250, 99] on span "save [PERSON_NAME]" at bounding box center [255, 98] width 34 height 5
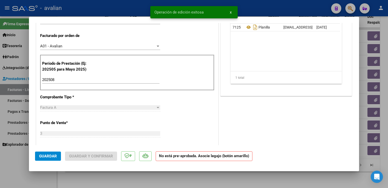
scroll to position [127, 0]
drag, startPoint x: 37, startPoint y: 86, endPoint x: 27, endPoint y: 87, distance: 9.5
click at [27, 87] on div "COMPROBANTE VER COMPROBANTE ESTADO: Recibida. En proceso de confirmacion/acepta…" at bounding box center [194, 94] width 388 height 188
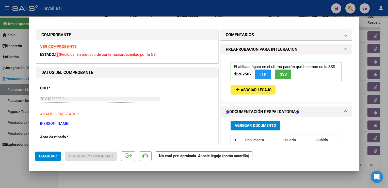
scroll to position [0, 0]
click at [241, 90] on span "Asociar Legajo" at bounding box center [256, 89] width 31 height 5
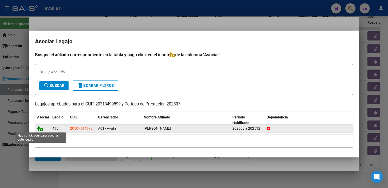
click at [41, 130] on icon at bounding box center [40, 128] width 6 height 6
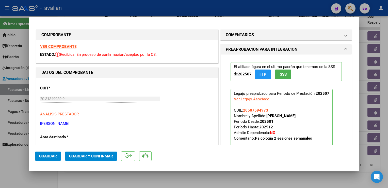
scroll to position [25, 0]
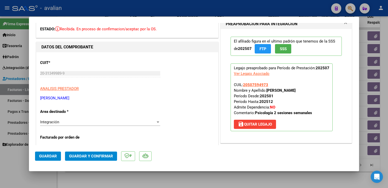
click at [106, 152] on button "Guardar y Confirmar" at bounding box center [91, 155] width 52 height 9
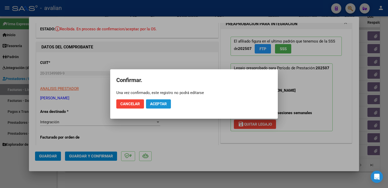
click at [161, 106] on span "Aceptar" at bounding box center [158, 103] width 17 height 5
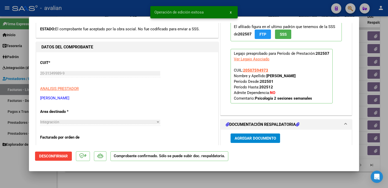
click at [106, 8] on div at bounding box center [194, 94] width 388 height 188
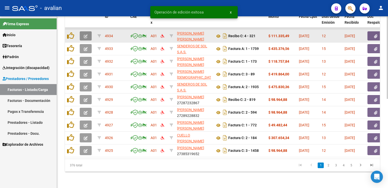
click at [87, 34] on icon "button" at bounding box center [86, 36] width 4 height 4
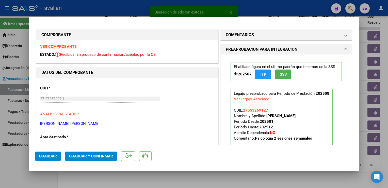
click at [66, 49] on strong "VER COMPROBANTE" at bounding box center [58, 46] width 36 height 5
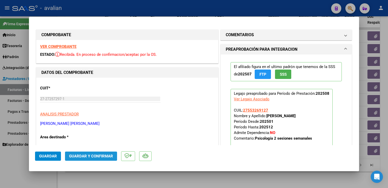
click at [108, 154] on span "Guardar y Confirmar" at bounding box center [91, 156] width 44 height 5
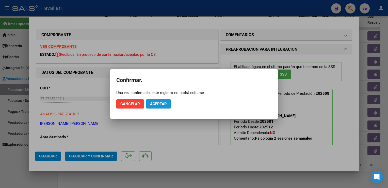
drag, startPoint x: 160, startPoint y: 105, endPoint x: 109, endPoint y: 31, distance: 90.0
click at [158, 105] on span "Aceptar" at bounding box center [158, 103] width 17 height 5
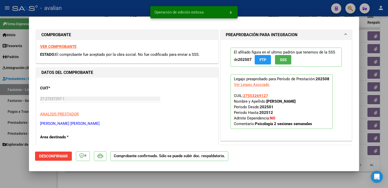
click at [93, 8] on div at bounding box center [194, 94] width 388 height 188
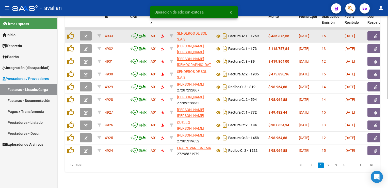
click at [87, 38] on datatable-body-cell at bounding box center [87, 36] width 18 height 12
click at [87, 35] on span "button" at bounding box center [86, 36] width 4 height 5
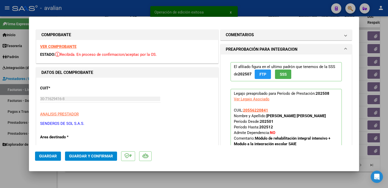
click at [69, 46] on strong "VER COMPROBANTE" at bounding box center [58, 46] width 36 height 5
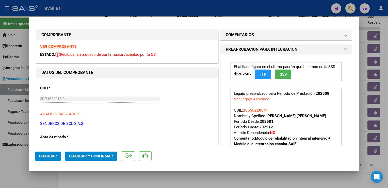
click at [99, 150] on mat-dialog-actions "Guardar Guardar y Confirmar" at bounding box center [194, 155] width 318 height 20
click at [100, 155] on span "Guardar y Confirmar" at bounding box center [91, 156] width 44 height 5
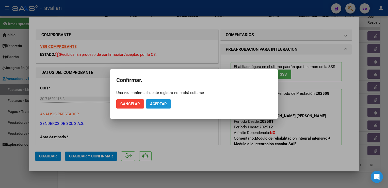
click at [162, 103] on span "Aceptar" at bounding box center [158, 103] width 17 height 5
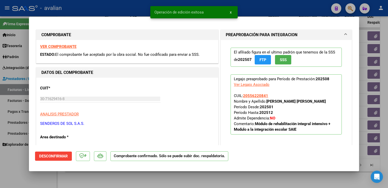
click at [121, 8] on div at bounding box center [194, 94] width 388 height 188
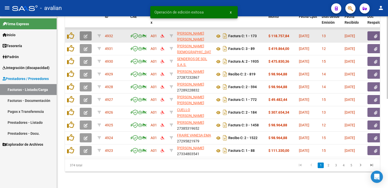
click at [88, 32] on button "button" at bounding box center [86, 35] width 12 height 9
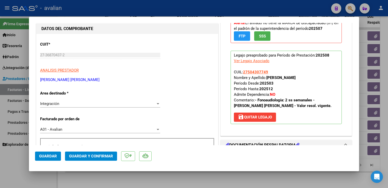
scroll to position [51, 0]
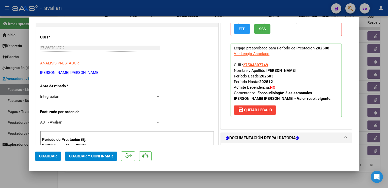
click at [58, 93] on div "Integración Seleccionar Area" at bounding box center [100, 97] width 120 height 8
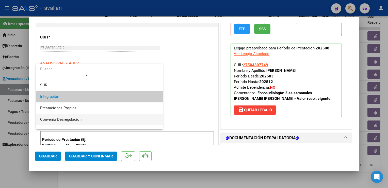
scroll to position [44, 0]
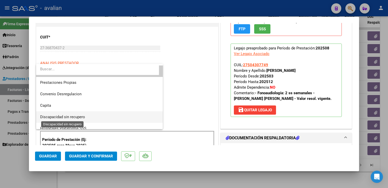
drag, startPoint x: 68, startPoint y: 115, endPoint x: 105, endPoint y: 114, distance: 37.9
click at [67, 115] on span "Discapacidad sin recupero" at bounding box center [62, 116] width 45 height 5
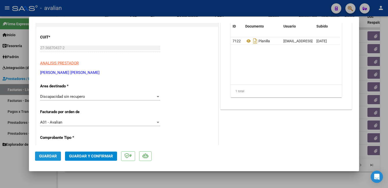
click at [54, 155] on span "Guardar" at bounding box center [48, 156] width 18 height 5
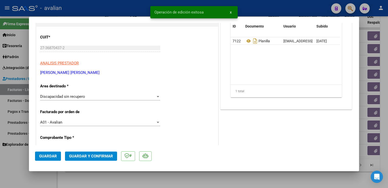
click at [116, 12] on div at bounding box center [194, 94] width 388 height 188
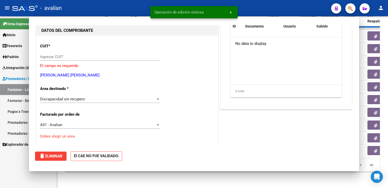
scroll to position [60, 0]
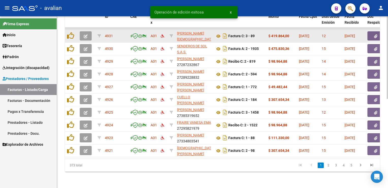
click at [87, 34] on icon "button" at bounding box center [86, 36] width 4 height 4
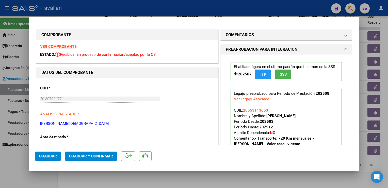
click at [75, 48] on strong "VER COMPROBANTE" at bounding box center [58, 46] width 36 height 5
click at [108, 156] on span "Guardar y Confirmar" at bounding box center [91, 156] width 44 height 5
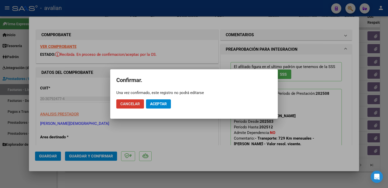
click at [161, 100] on button "Aceptar" at bounding box center [158, 103] width 25 height 9
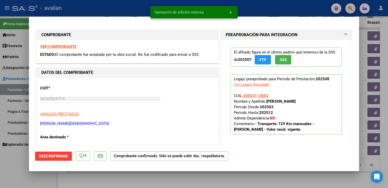
click at [134, 11] on div at bounding box center [194, 94] width 388 height 188
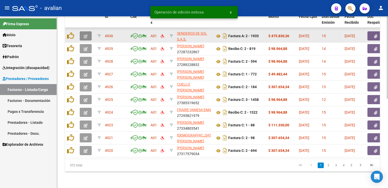
click at [85, 34] on icon "button" at bounding box center [86, 36] width 4 height 4
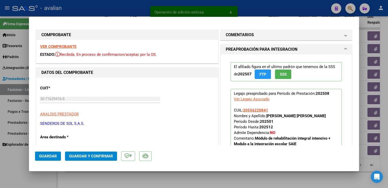
click at [79, 13] on div at bounding box center [194, 94] width 388 height 188
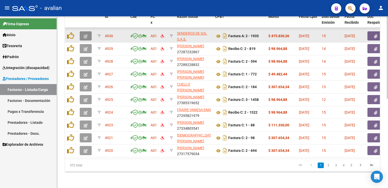
click at [83, 31] on button "button" at bounding box center [86, 35] width 12 height 9
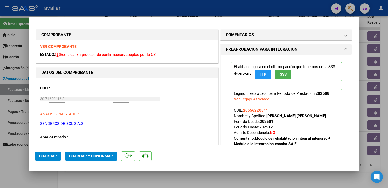
click at [72, 47] on strong "VER COMPROBANTE" at bounding box center [58, 46] width 36 height 5
